Goal: Transaction & Acquisition: Subscribe to service/newsletter

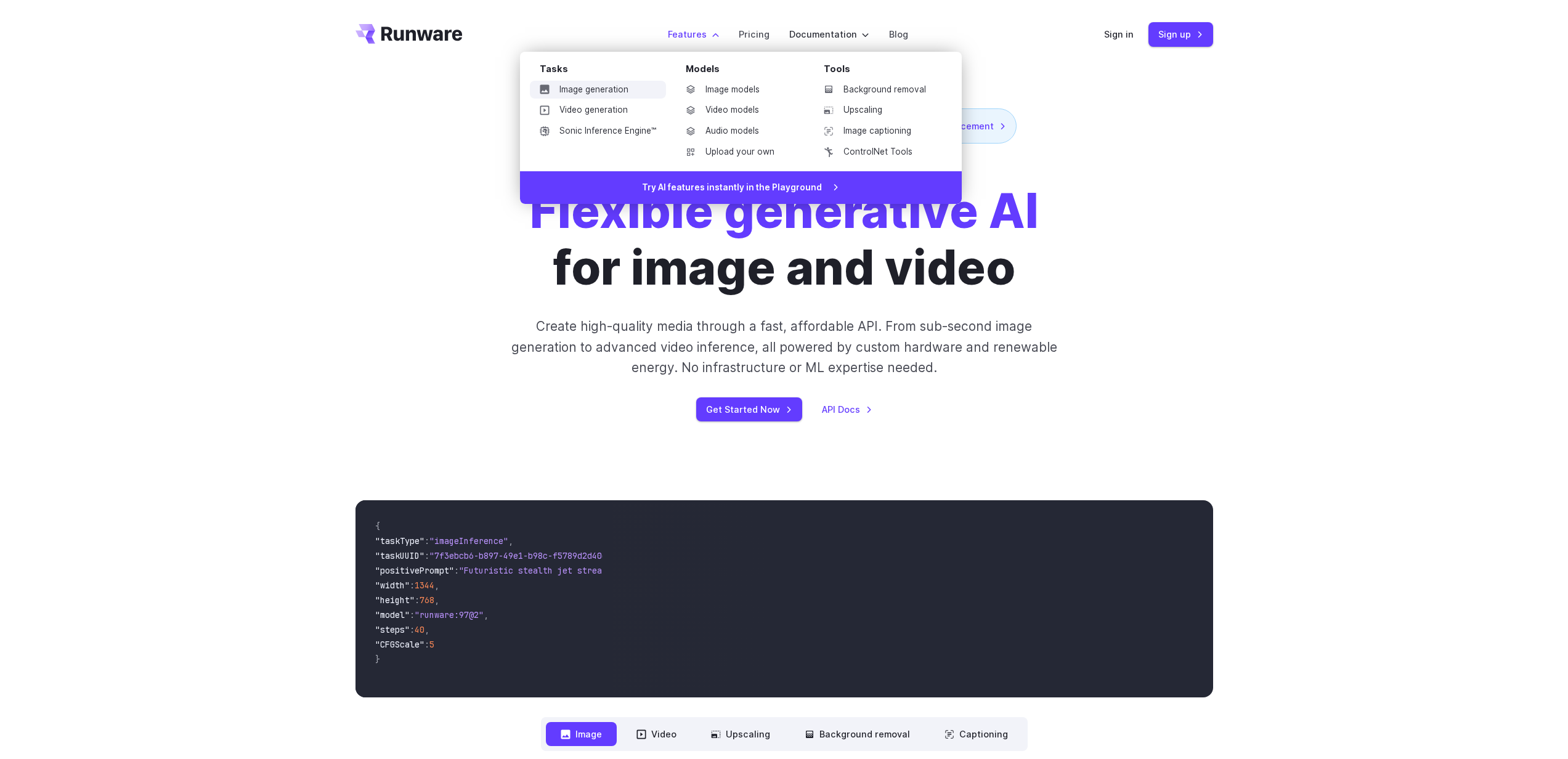
click at [605, 90] on link "Image generation" at bounding box center [597, 90] width 136 height 19
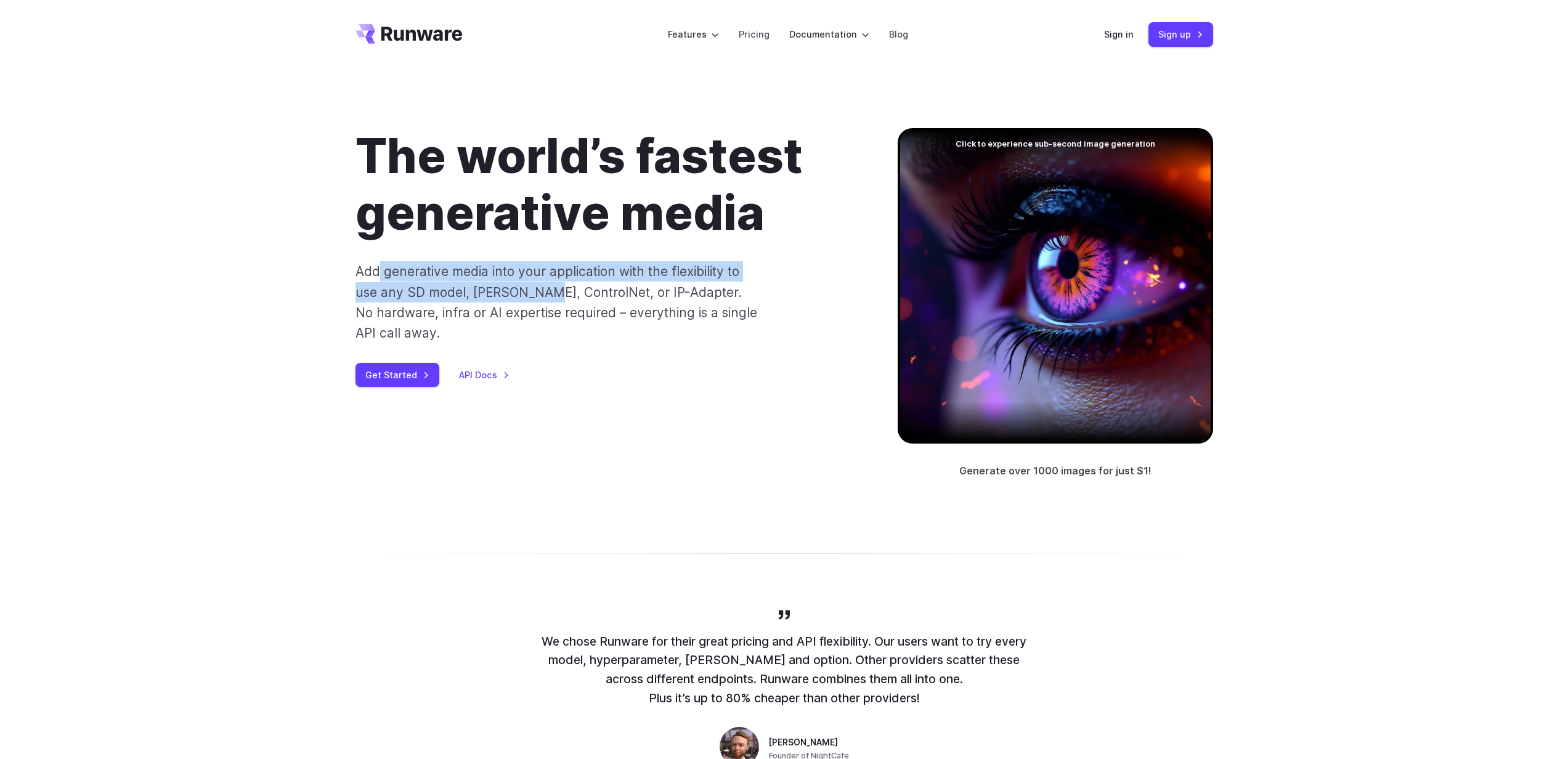
drag, startPoint x: 377, startPoint y: 275, endPoint x: 553, endPoint y: 293, distance: 176.9
click at [543, 291] on p "Add generative media into your application with the flexibility to use any SD m…" at bounding box center [556, 302] width 402 height 82
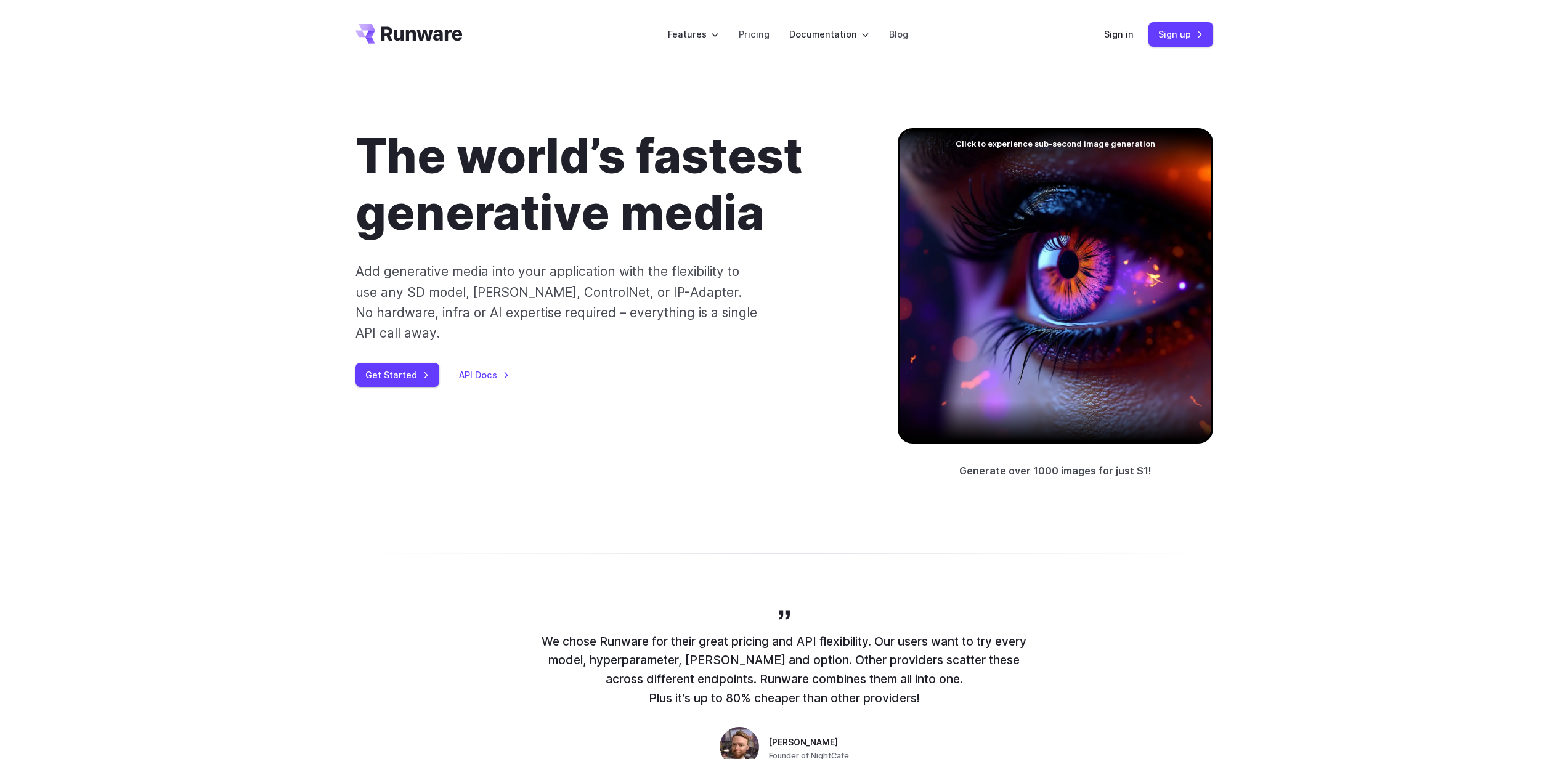
click at [597, 291] on p "Add generative media into your application with the flexibility to use any SD m…" at bounding box center [556, 302] width 402 height 82
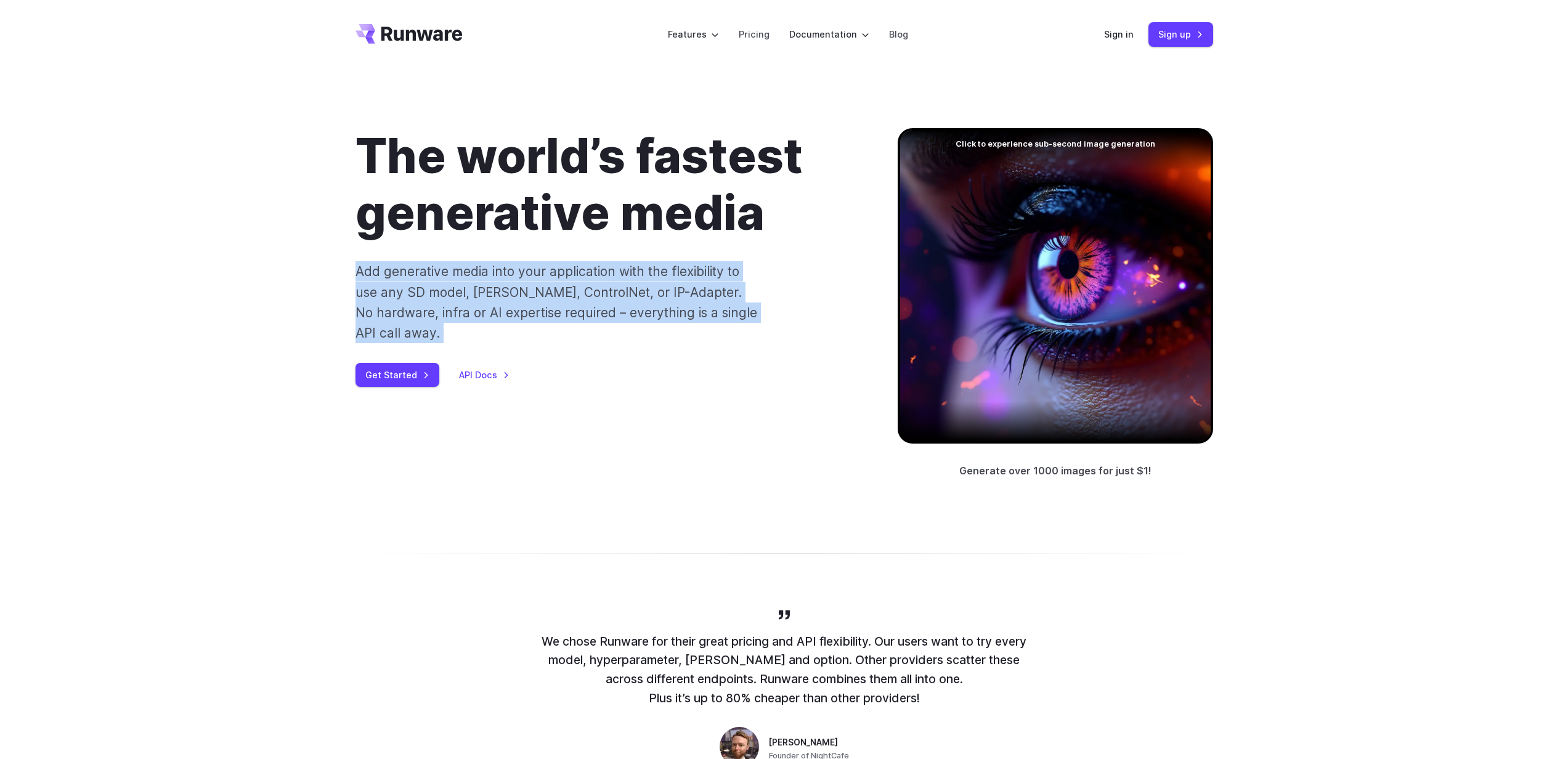
click at [597, 291] on p "Add generative media into your application with the flexibility to use any SD m…" at bounding box center [556, 302] width 402 height 82
click at [630, 283] on p "Add generative media into your application with the flexibility to use any SD m…" at bounding box center [556, 302] width 402 height 82
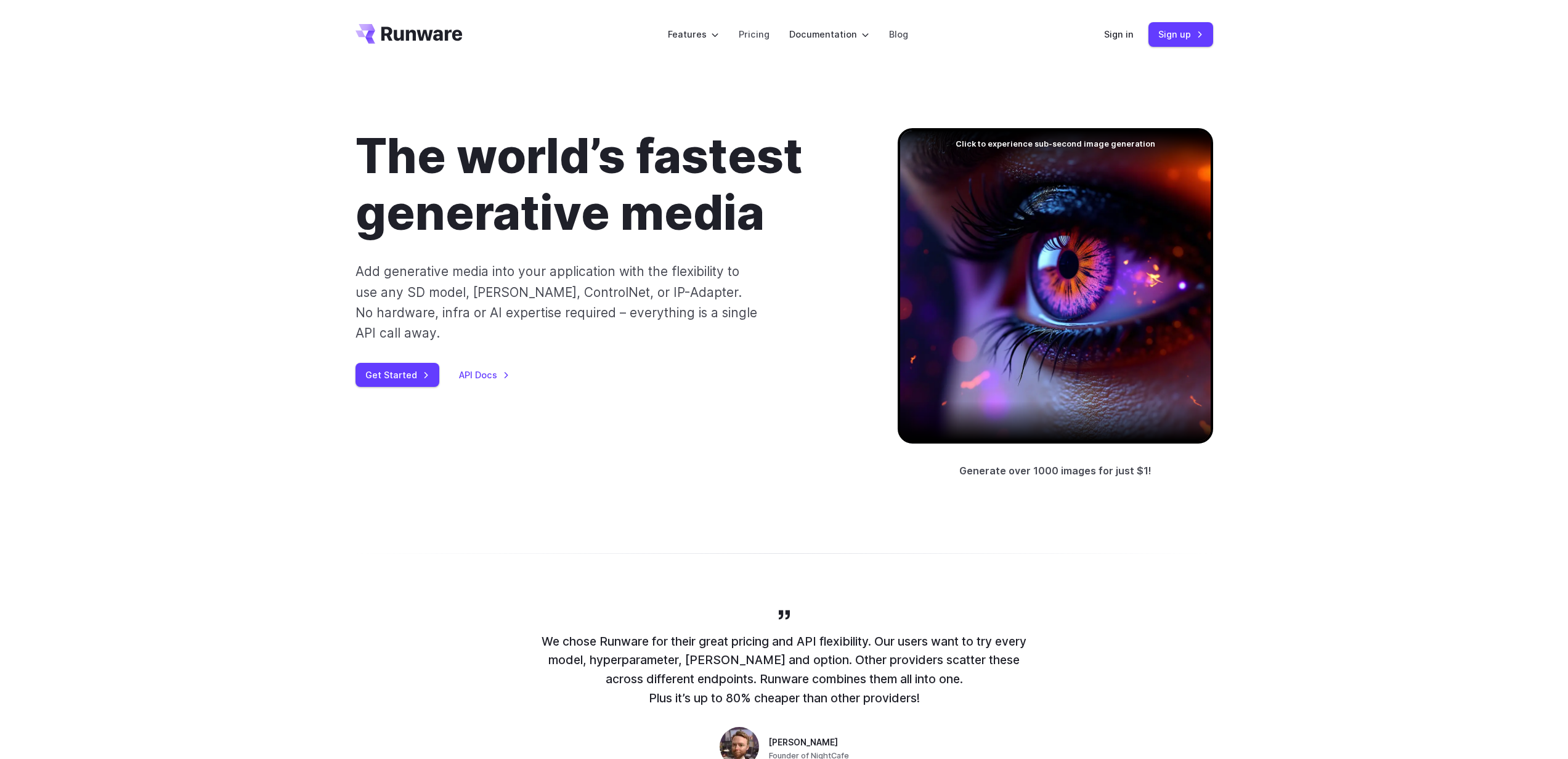
click at [623, 220] on h1 "The world’s fastest generative media" at bounding box center [606, 185] width 502 height 114
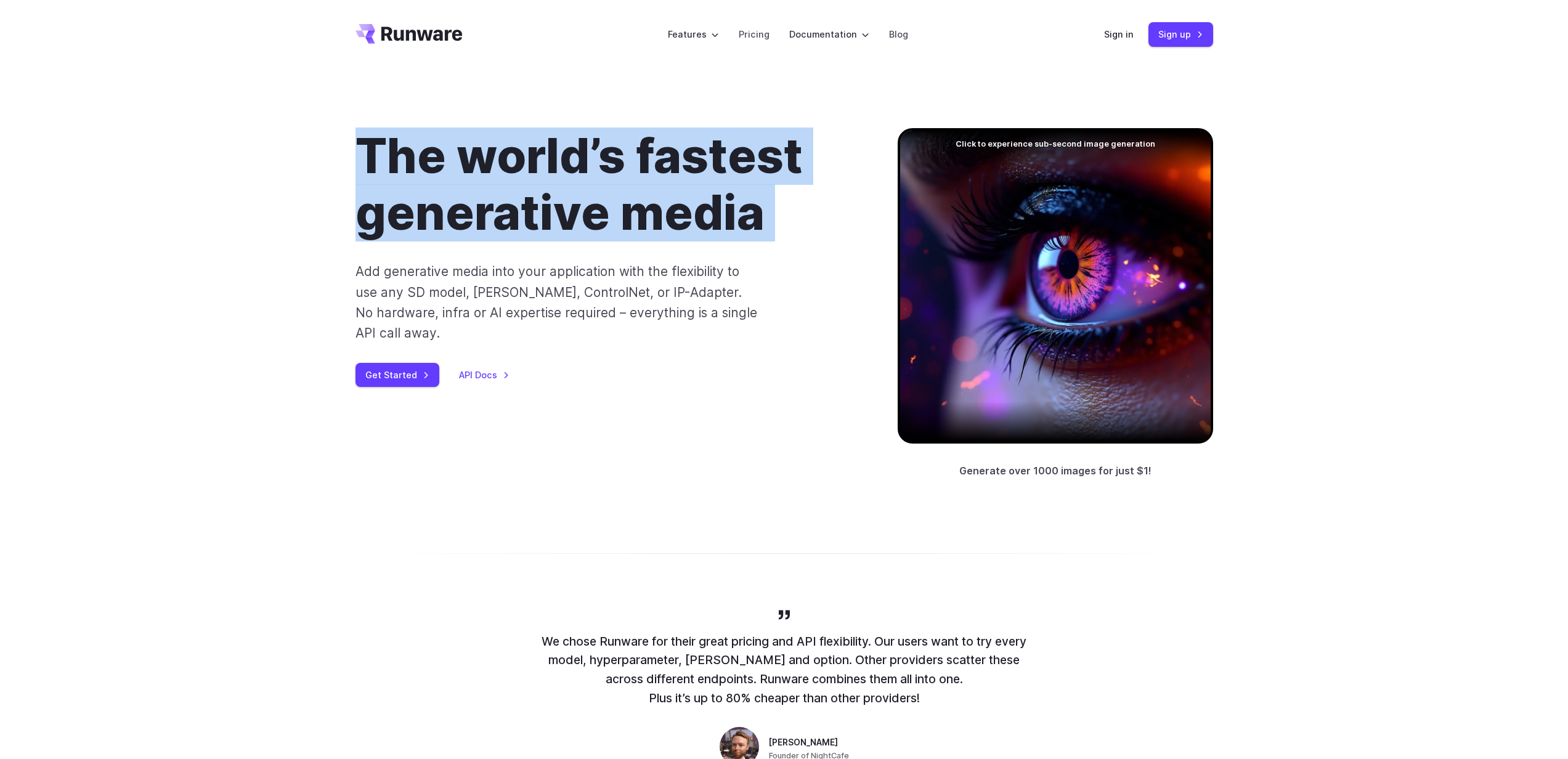
click at [623, 220] on h1 "The world’s fastest generative media" at bounding box center [606, 185] width 502 height 114
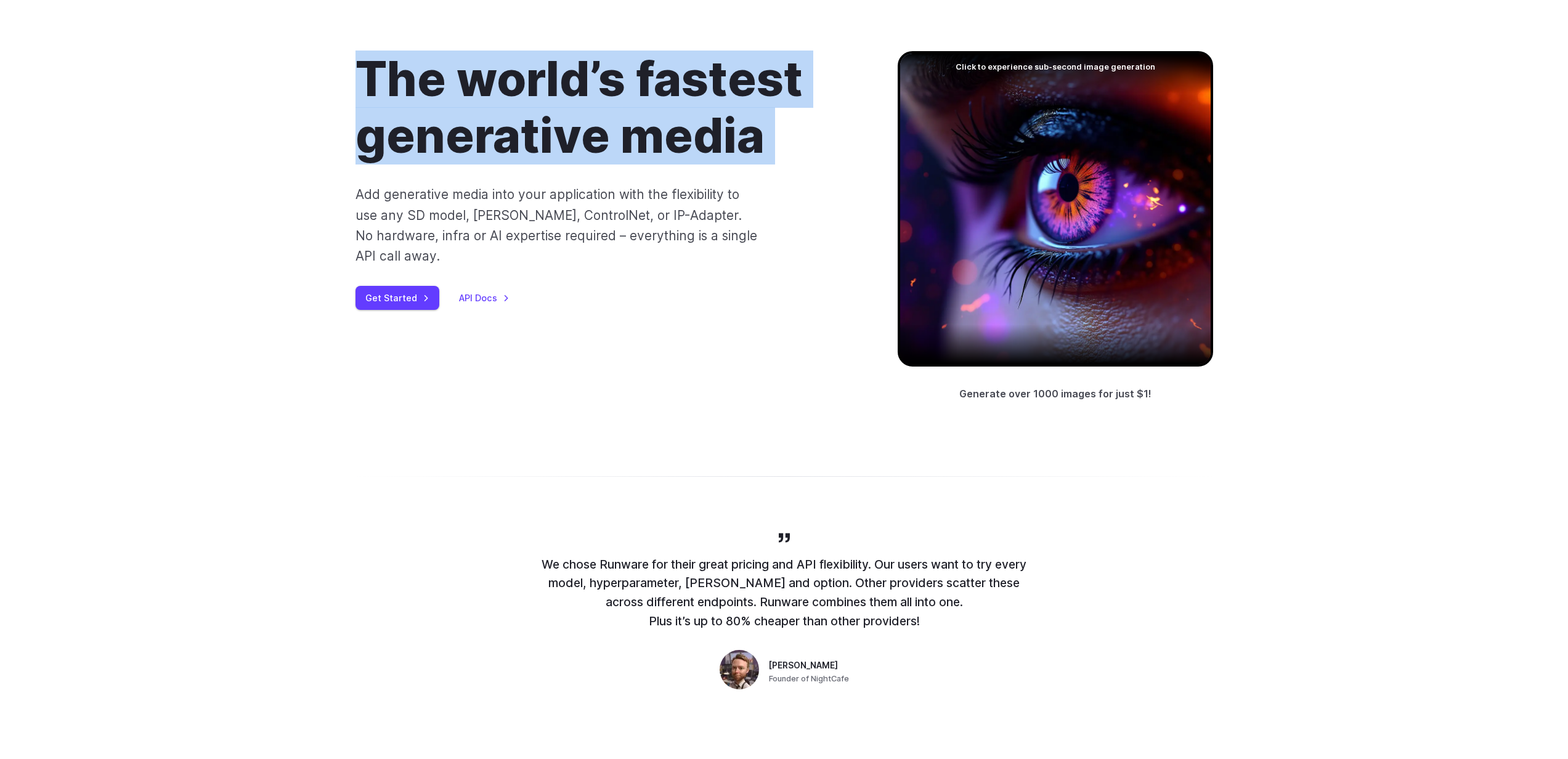
scroll to position [79, 0]
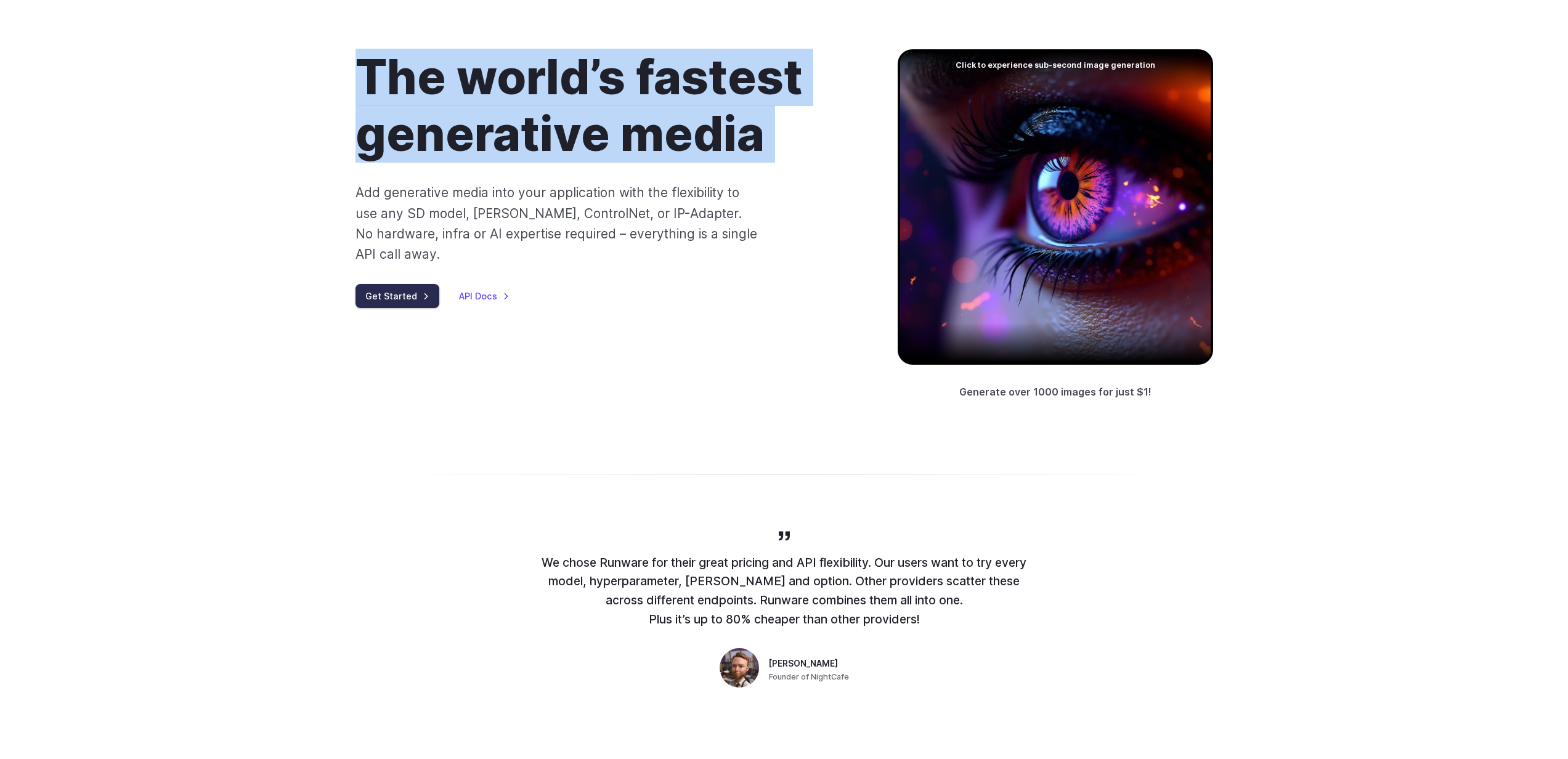
click at [425, 284] on link "Get Started" at bounding box center [397, 296] width 84 height 24
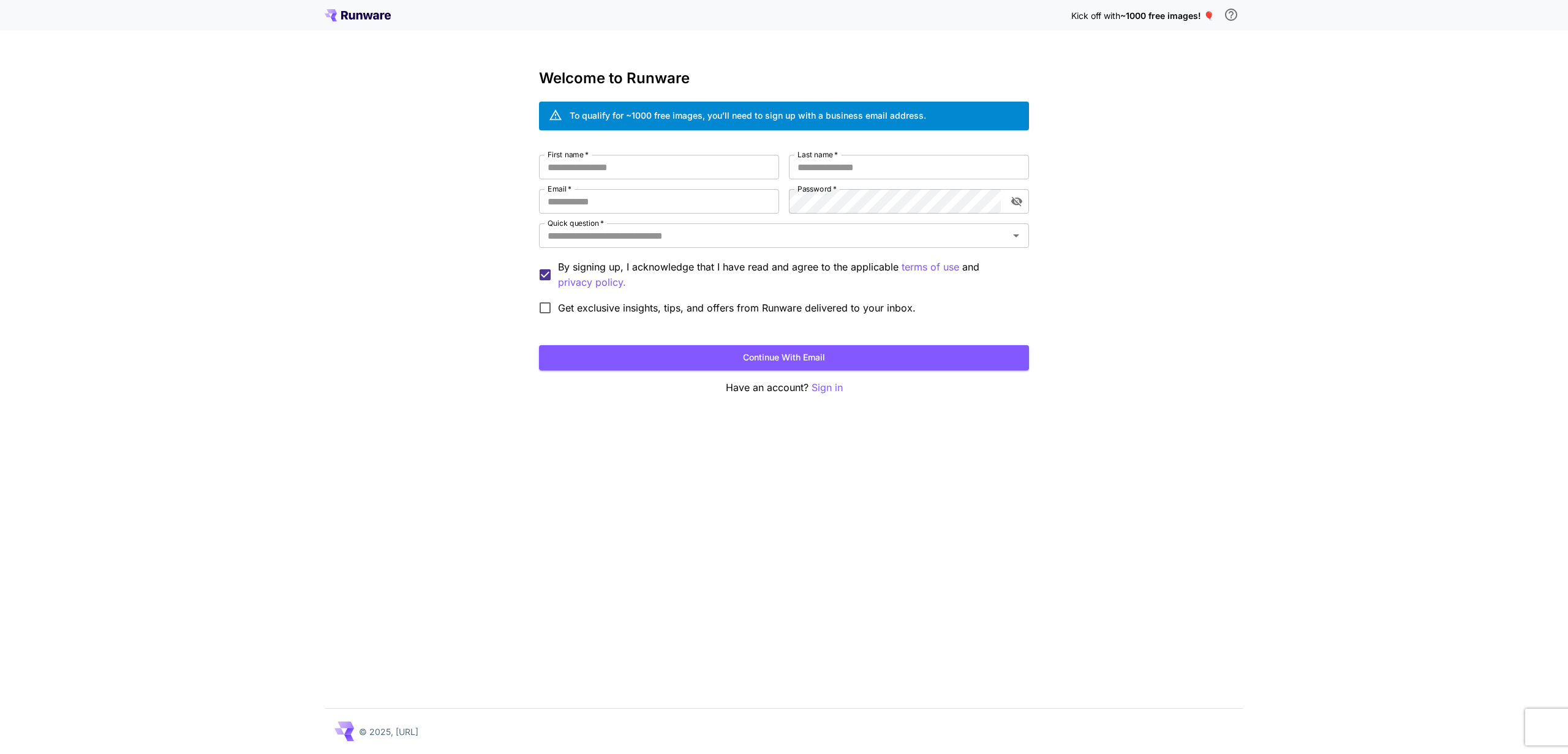
click at [380, 21] on div "Kick off with ~1000 free images! 🎈" at bounding box center [784, 15] width 919 height 26
click at [379, 19] on icon at bounding box center [358, 15] width 66 height 12
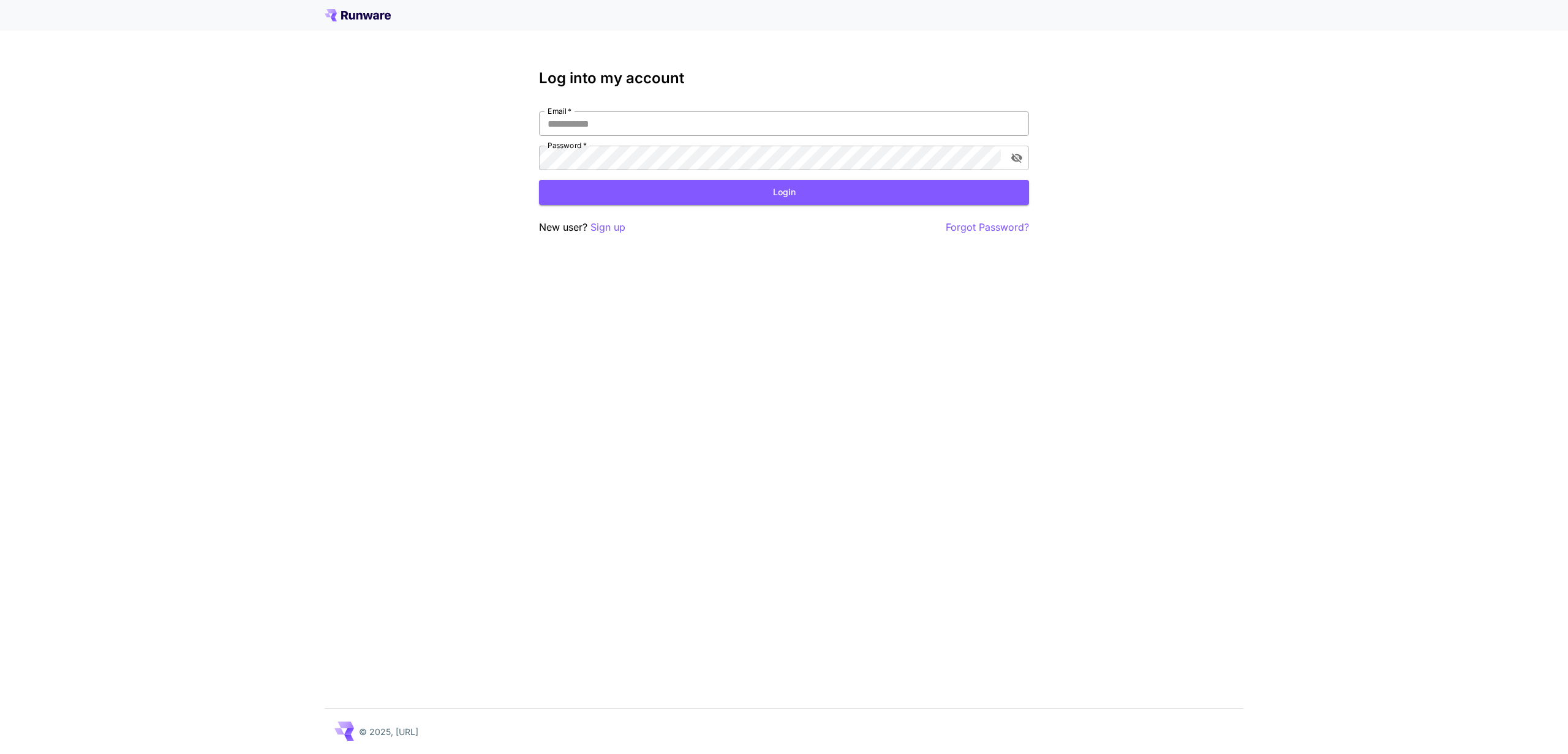
click at [671, 122] on input "Email   *" at bounding box center [784, 124] width 490 height 24
